Goal: Information Seeking & Learning: Learn about a topic

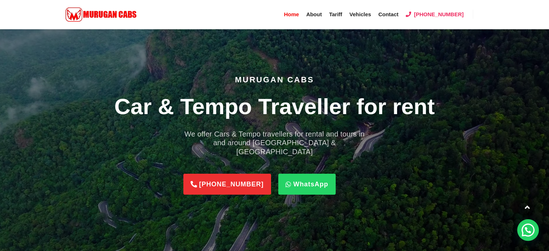
scroll to position [527, 0]
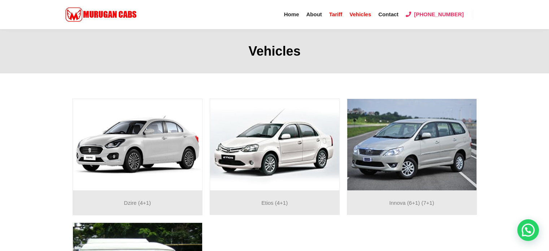
click at [342, 11] on span "Tariff" at bounding box center [335, 14] width 13 height 6
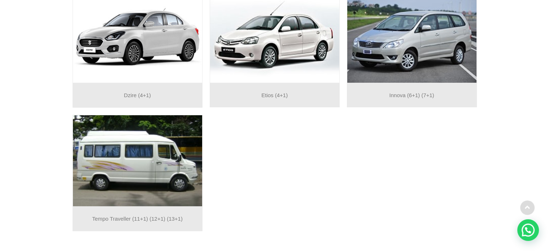
click at [138, 218] on p "Tempo Traveller (11+1) (12+1) (13+1)" at bounding box center [138, 218] width 122 height 9
drag, startPoint x: 138, startPoint y: 218, endPoint x: 201, endPoint y: 222, distance: 62.9
click at [201, 222] on div "Tempo Traveller (11+1) (12+1) (13+1)" at bounding box center [138, 218] width 130 height 25
